Goal: Navigation & Orientation: Find specific page/section

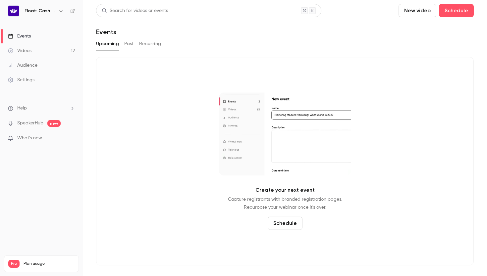
click at [44, 47] on link "Videos 12" at bounding box center [41, 50] width 83 height 15
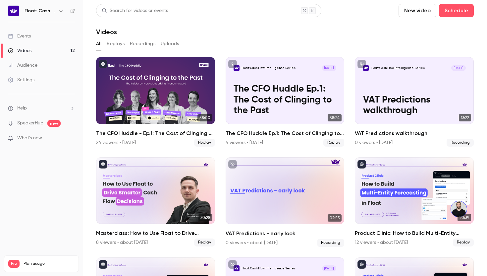
click at [111, 42] on button "Replays" at bounding box center [116, 43] width 18 height 11
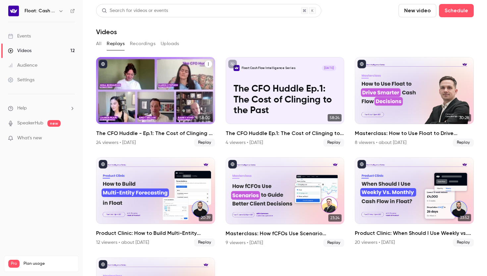
click at [143, 89] on div "The CFO Huddle - Ep.1: The Cost of Clinging to the Past" at bounding box center [155, 90] width 119 height 67
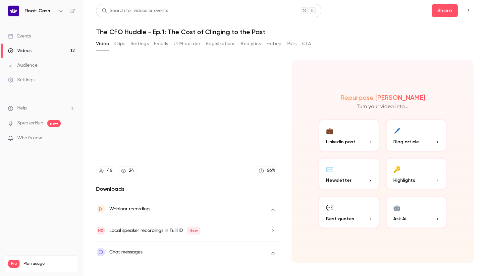
click at [33, 32] on link "Events" at bounding box center [41, 36] width 83 height 15
